Goal: Use online tool/utility: Utilize a website feature to perform a specific function

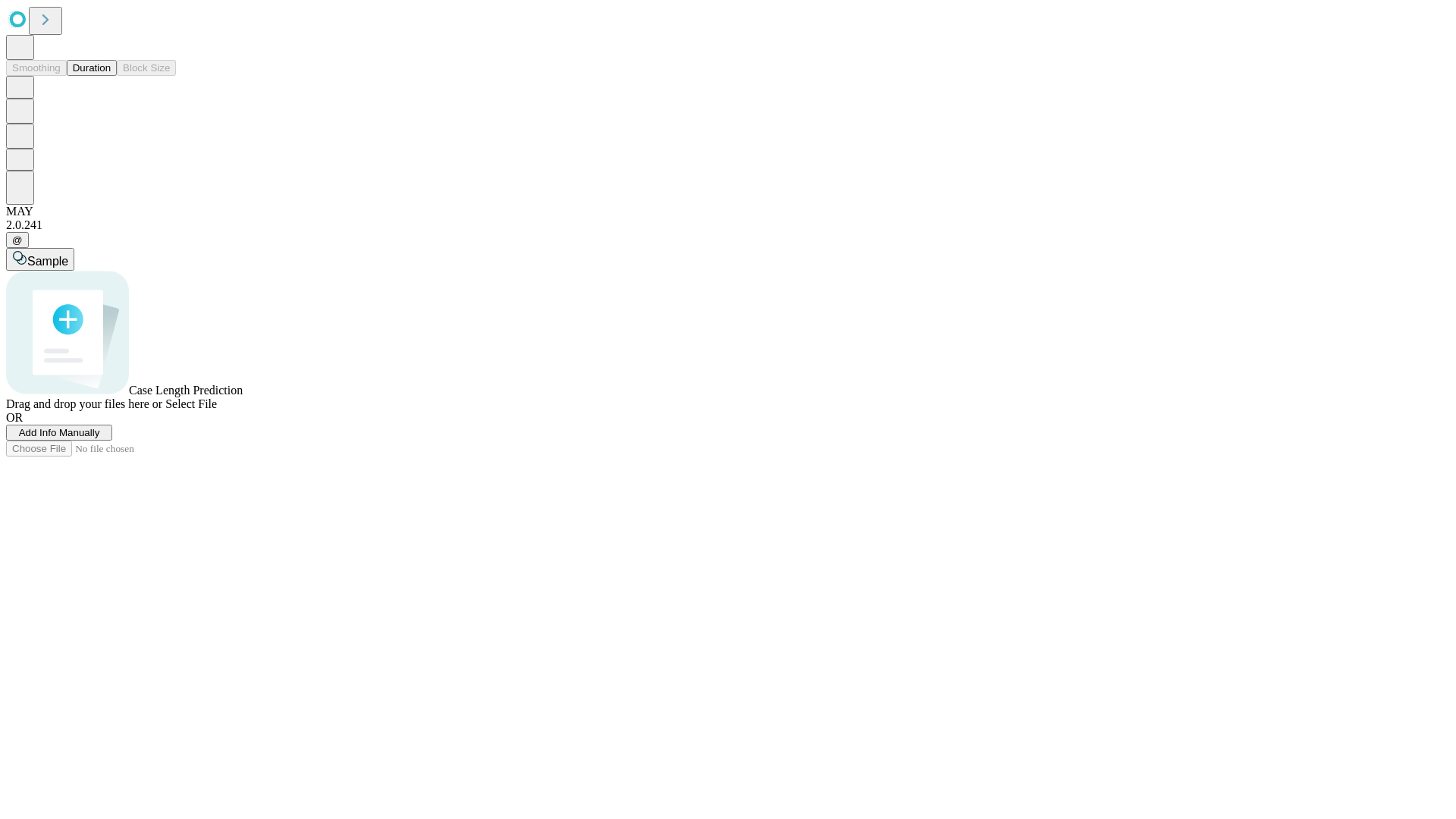
click at [111, 75] on button "Duration" at bounding box center [92, 68] width 50 height 16
click at [216, 410] on span "Select File" at bounding box center [191, 403] width 52 height 13
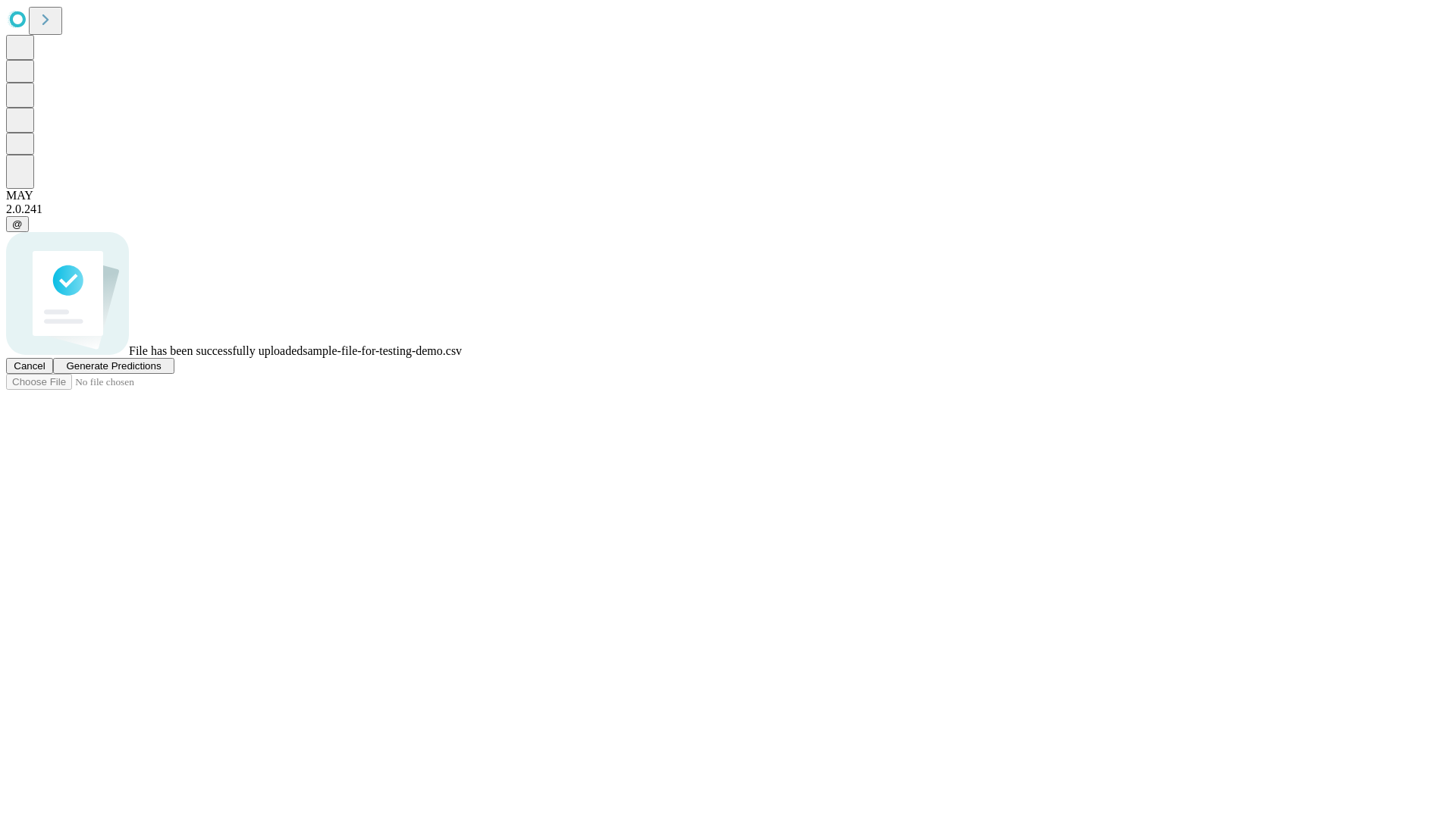
click at [161, 371] on span "Generate Predictions" at bounding box center [114, 365] width 95 height 11
